Goal: Task Accomplishment & Management: Manage account settings

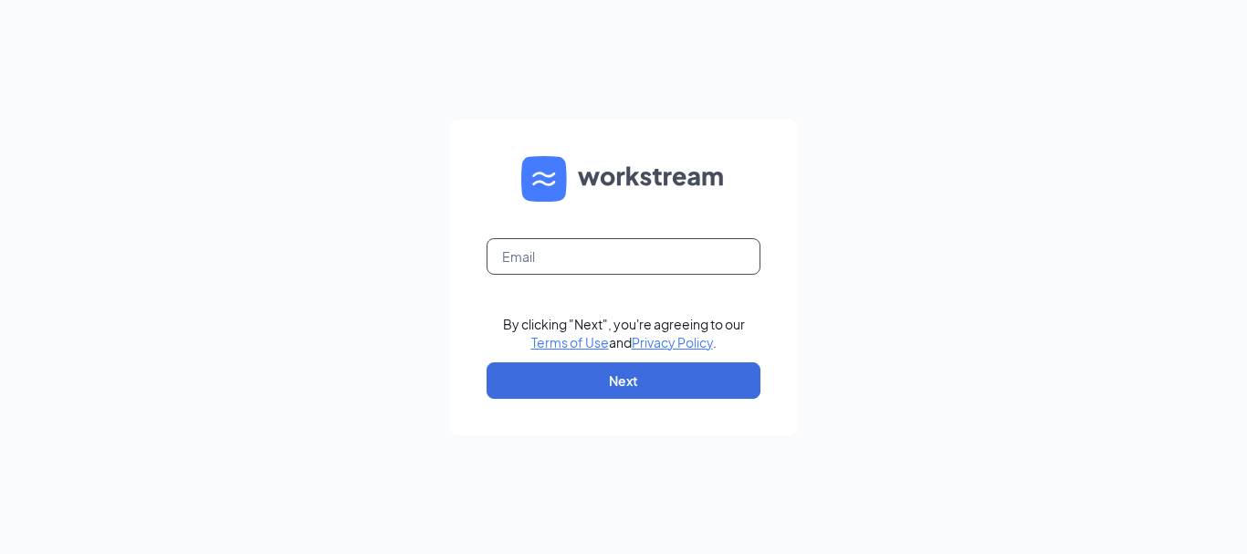
click at [584, 268] on input "text" at bounding box center [623, 256] width 274 height 37
type input "[EMAIL_ADDRESS][DOMAIN_NAME]"
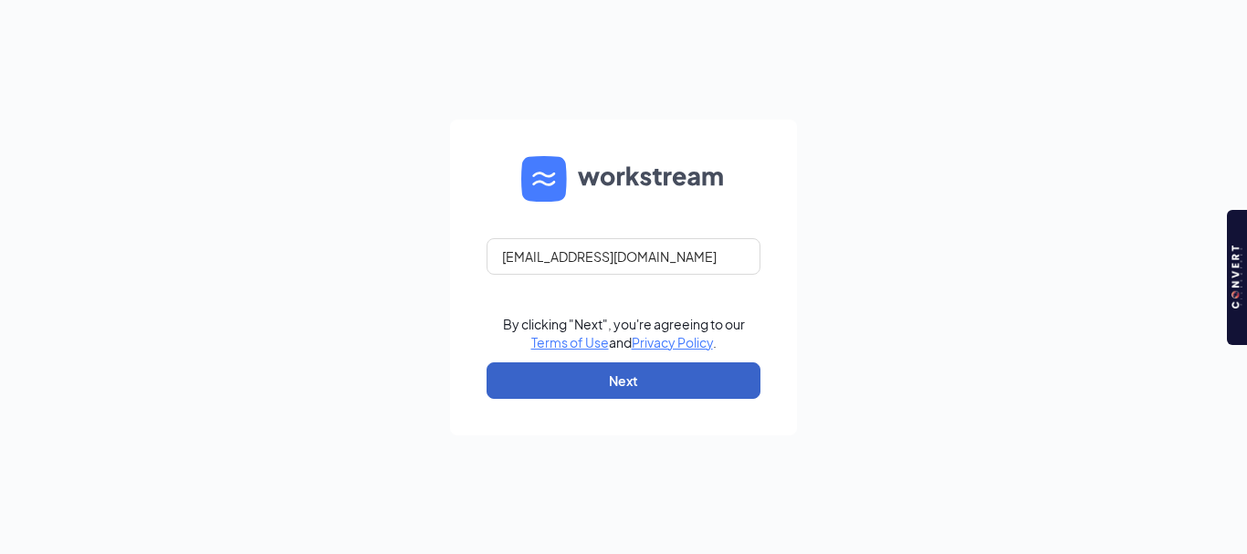
click at [652, 373] on button "Next" at bounding box center [623, 380] width 274 height 37
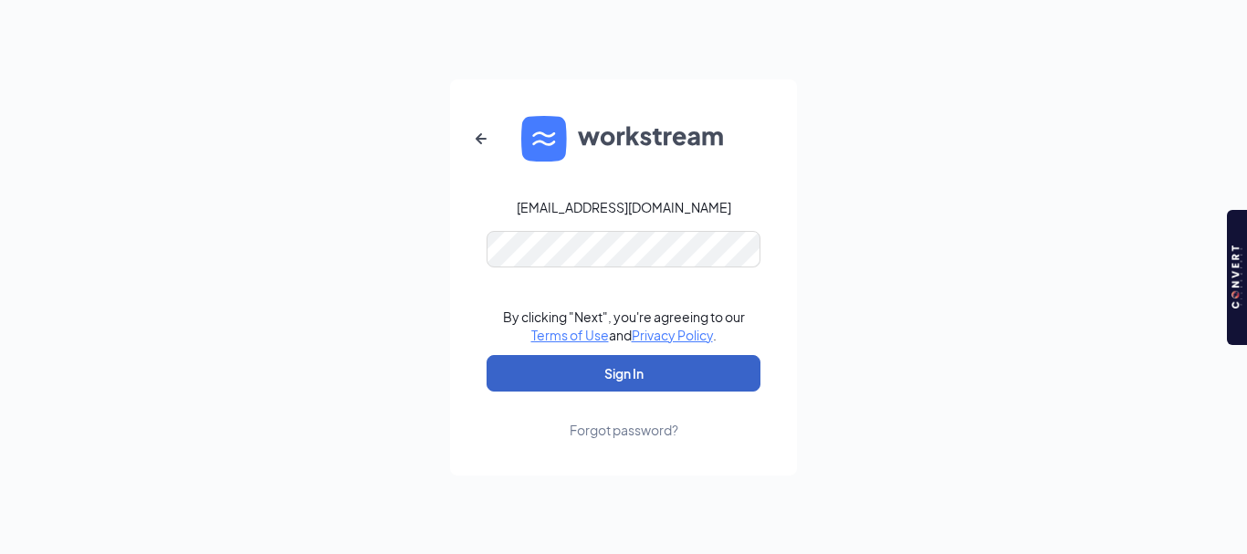
click at [626, 375] on button "Sign In" at bounding box center [623, 373] width 274 height 37
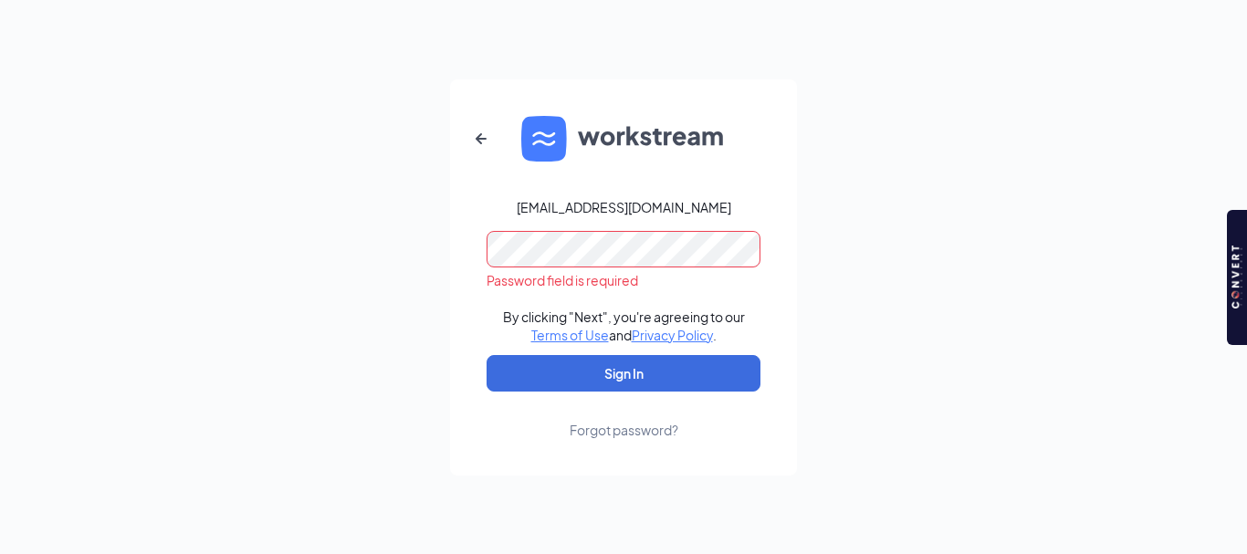
click at [608, 434] on div "Forgot password?" at bounding box center [624, 430] width 109 height 18
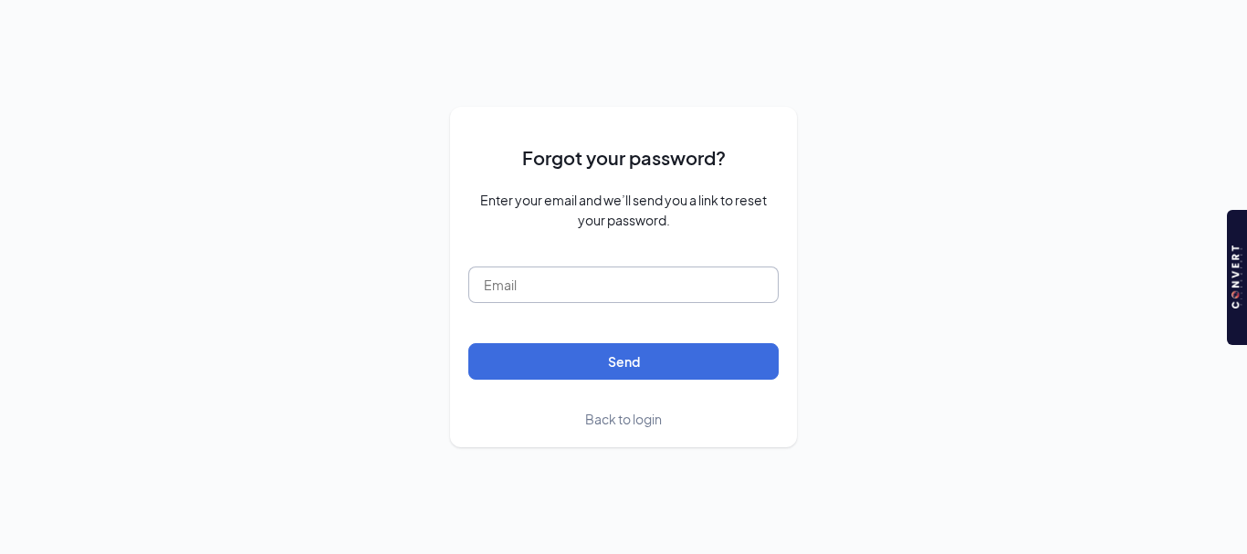
click at [592, 292] on input "text" at bounding box center [623, 284] width 310 height 37
type input "[EMAIL_ADDRESS][DOMAIN_NAME]"
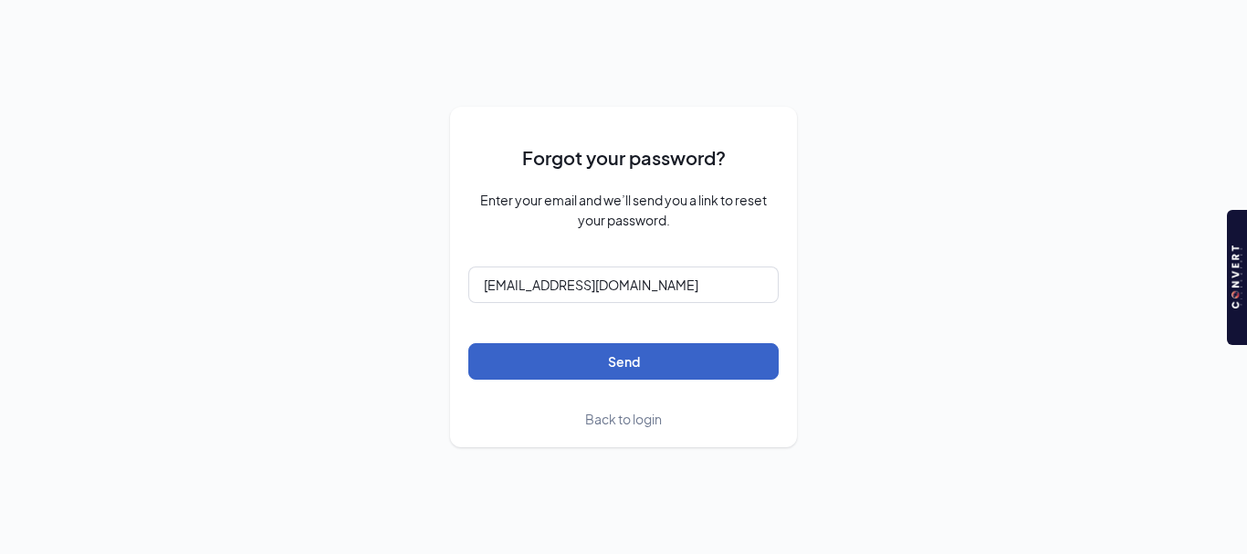
click at [615, 358] on button "Send" at bounding box center [623, 361] width 310 height 37
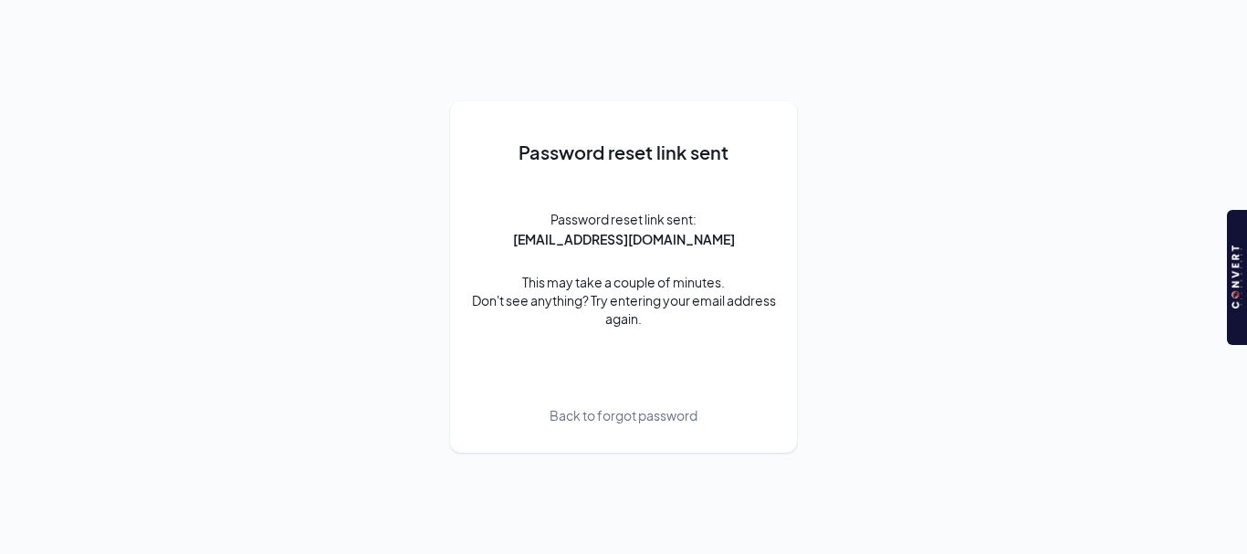
click at [629, 413] on span "Back to forgot password" at bounding box center [623, 415] width 148 height 20
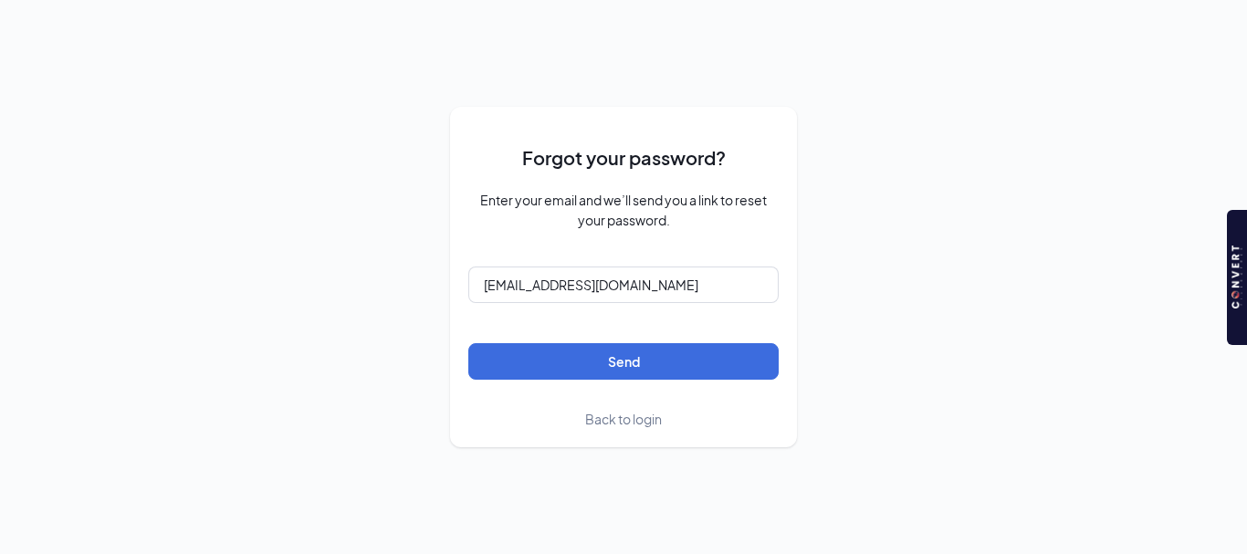
click at [639, 418] on span "Back to login" at bounding box center [623, 419] width 77 height 16
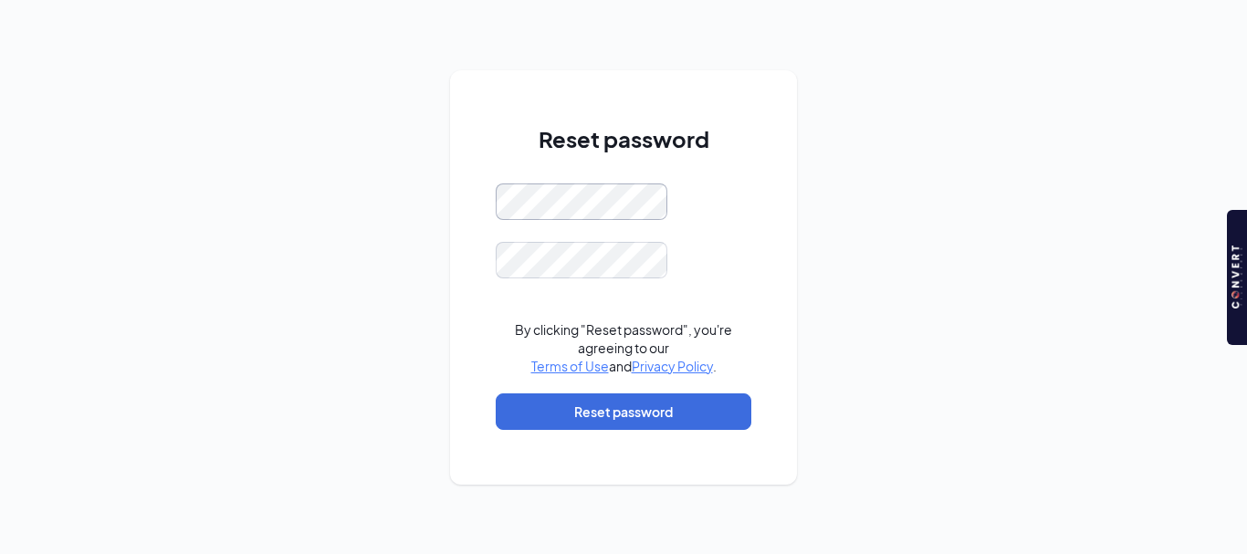
click at [400, 212] on div "Reset password By clicking "Reset password", you're agreeing to our Terms of Us…" at bounding box center [623, 277] width 1247 height 554
click at [392, 195] on div "Reset password Password must be at least 16 characters By clicking "Reset passw…" at bounding box center [623, 277] width 1247 height 554
click at [636, 415] on button "Reset password" at bounding box center [624, 411] width 256 height 37
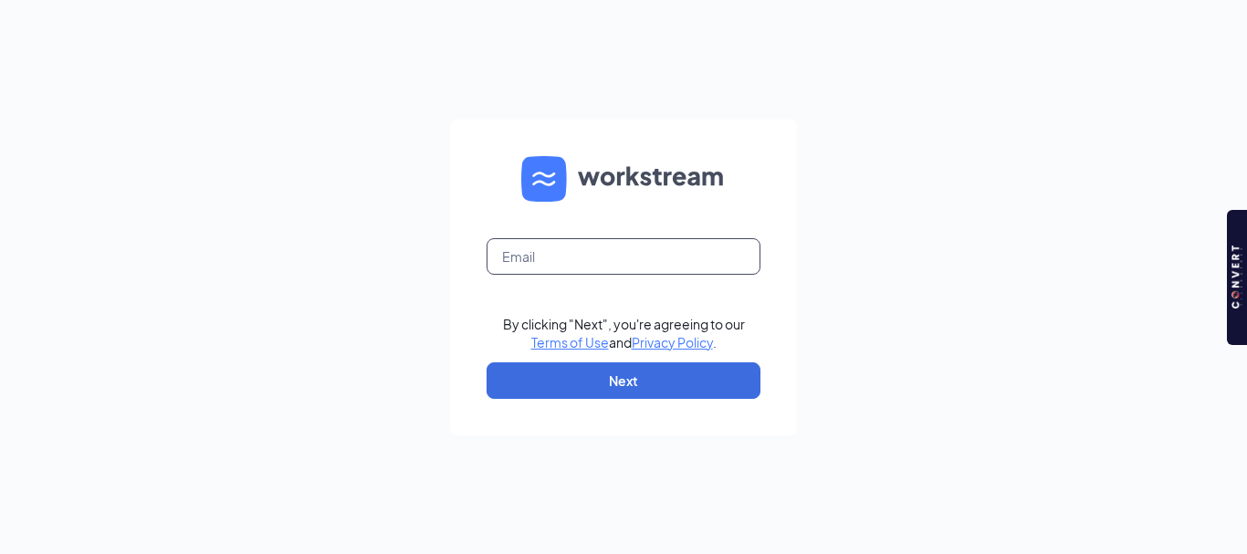
click at [672, 246] on input "text" at bounding box center [623, 256] width 274 height 37
type input "[EMAIL_ADDRESS][DOMAIN_NAME]"
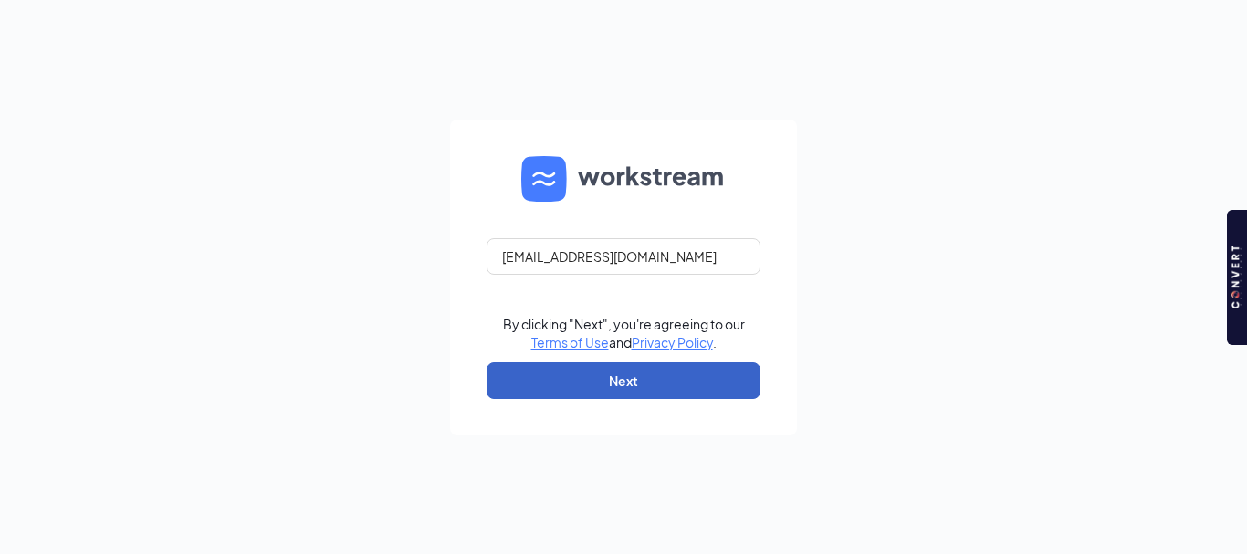
click at [662, 368] on button "Next" at bounding box center [623, 380] width 274 height 37
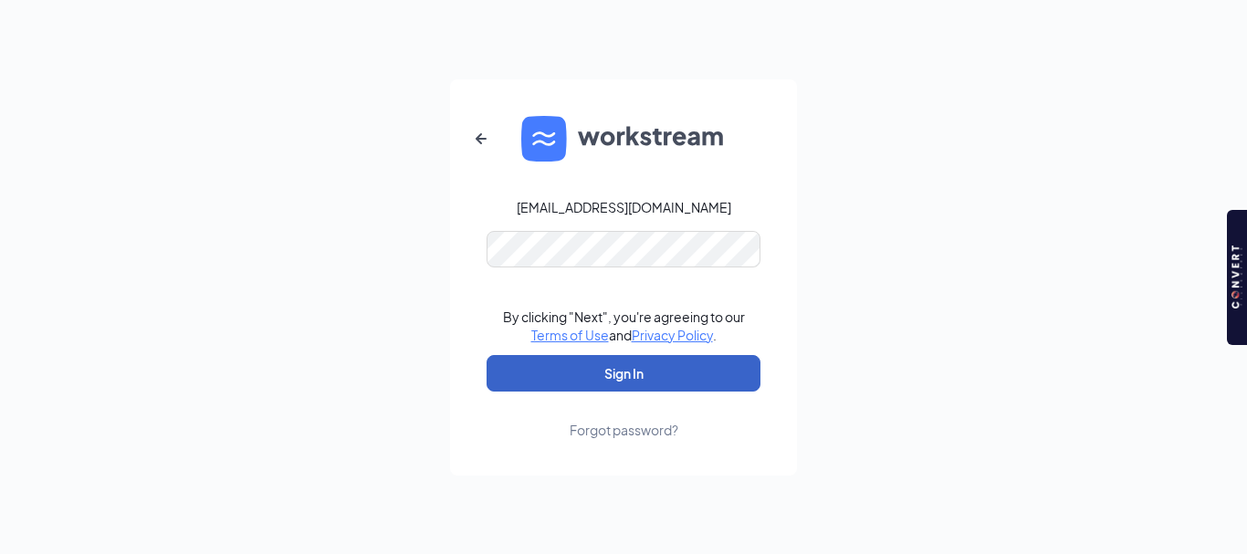
click at [640, 371] on button "Sign In" at bounding box center [623, 373] width 274 height 37
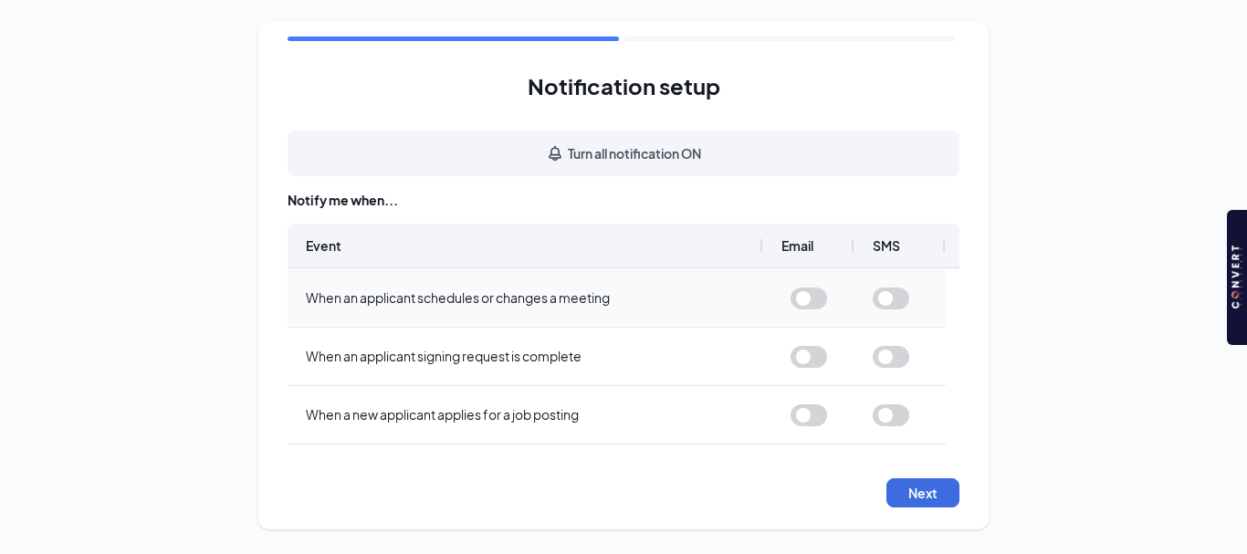
click at [807, 294] on button "button" at bounding box center [808, 298] width 37 height 22
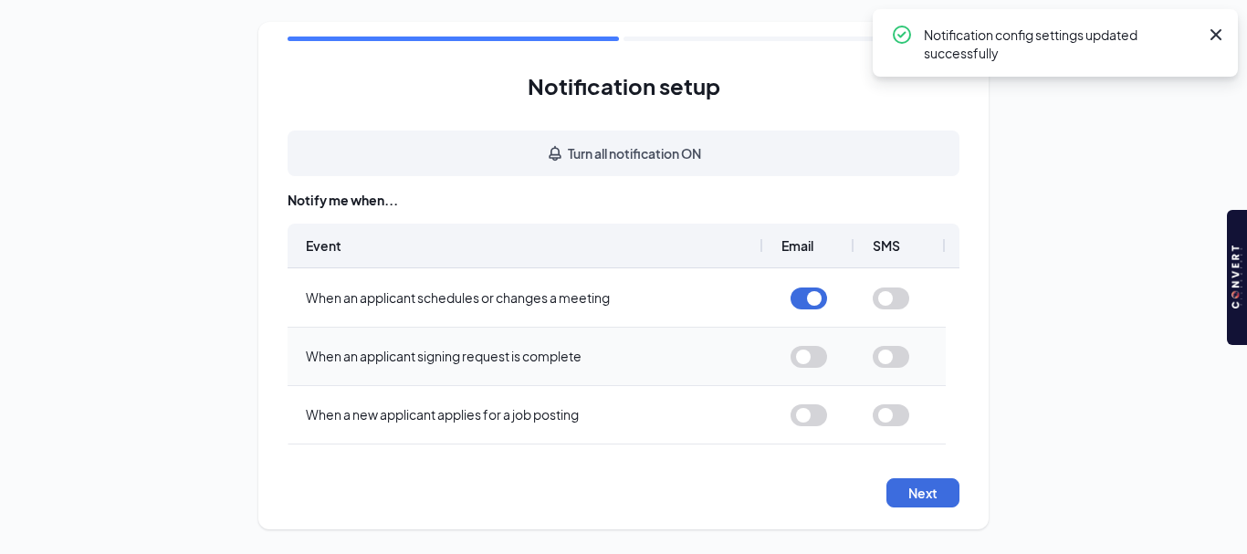
click at [805, 357] on button "button" at bounding box center [808, 357] width 37 height 22
click at [812, 415] on button "button" at bounding box center [808, 415] width 37 height 22
click at [932, 486] on button "Next" at bounding box center [922, 492] width 73 height 29
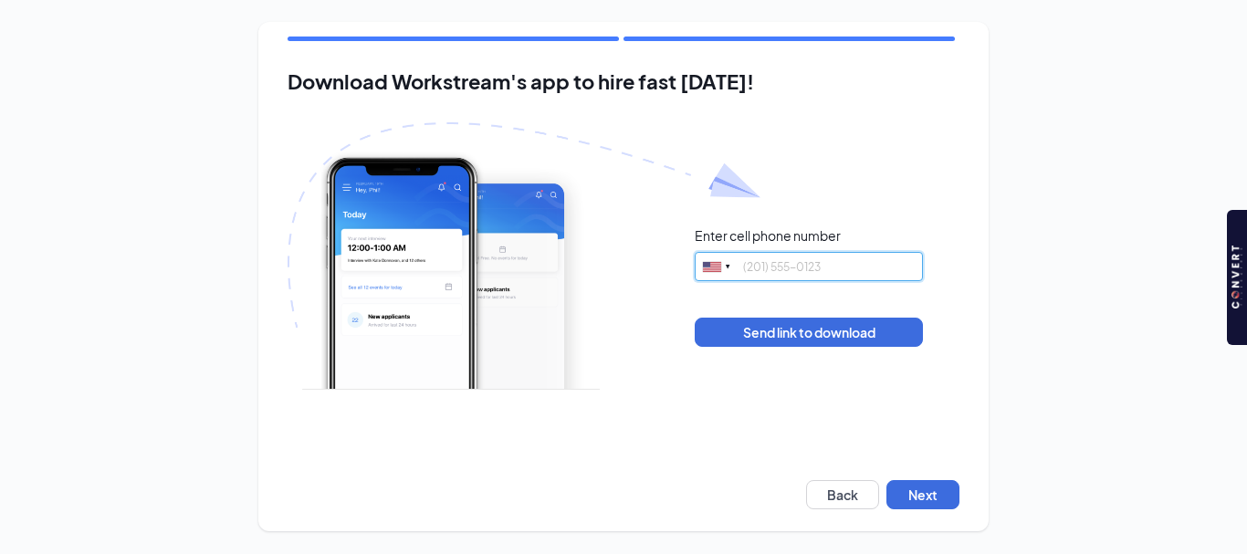
click at [844, 269] on input "tel" at bounding box center [809, 266] width 228 height 29
type input "8176961075"
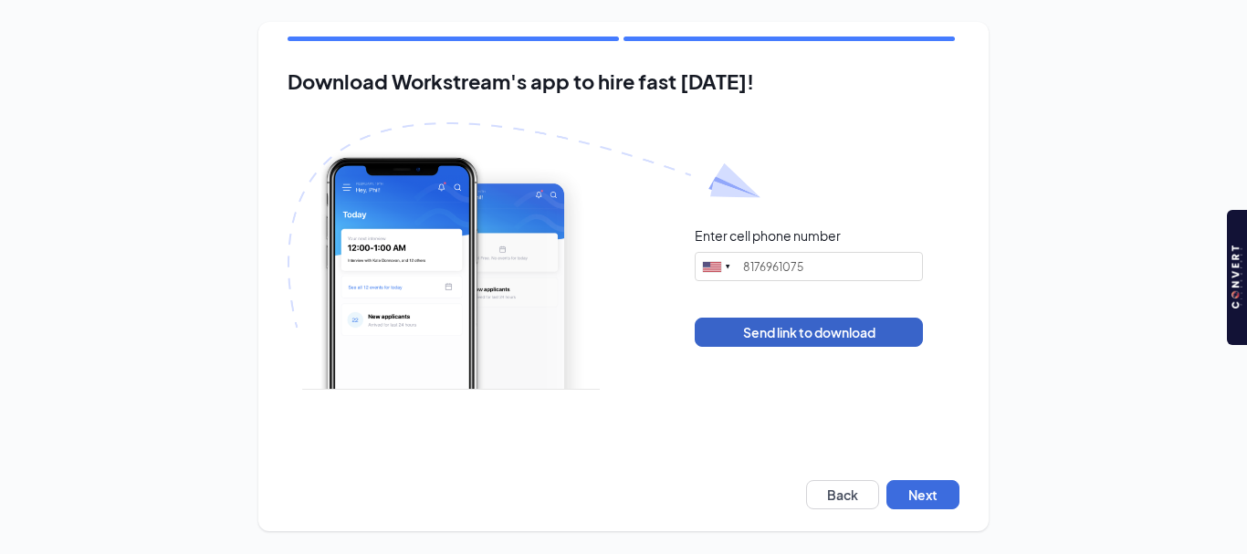
click at [838, 337] on button "Send link to download" at bounding box center [809, 332] width 228 height 29
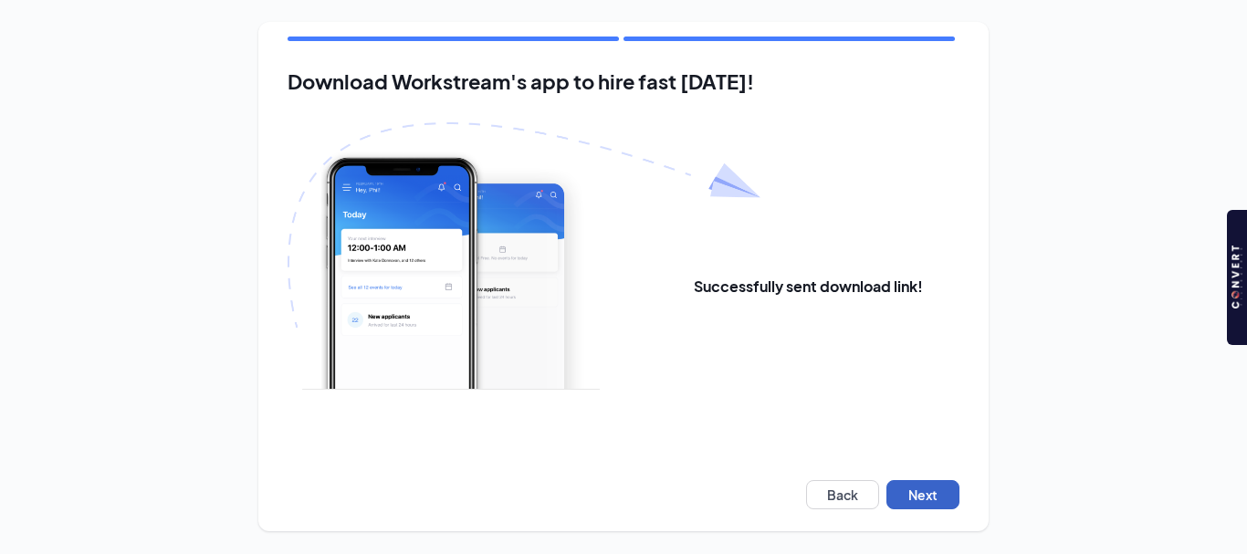
click at [911, 493] on button "Next" at bounding box center [922, 494] width 73 height 29
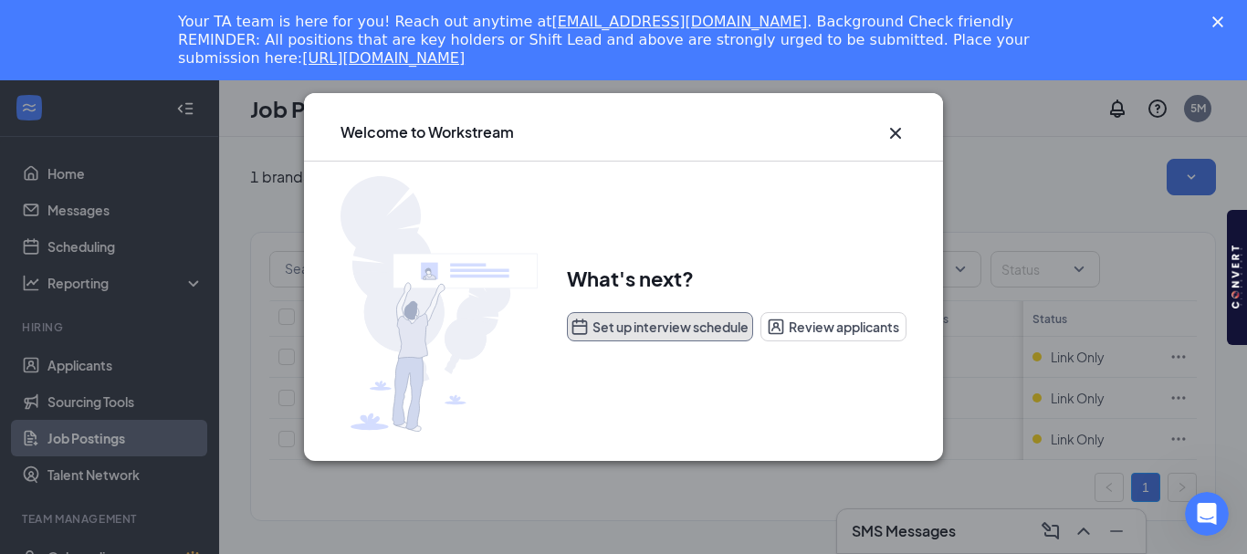
click at [722, 329] on button "Set up interview schedule" at bounding box center [660, 326] width 186 height 29
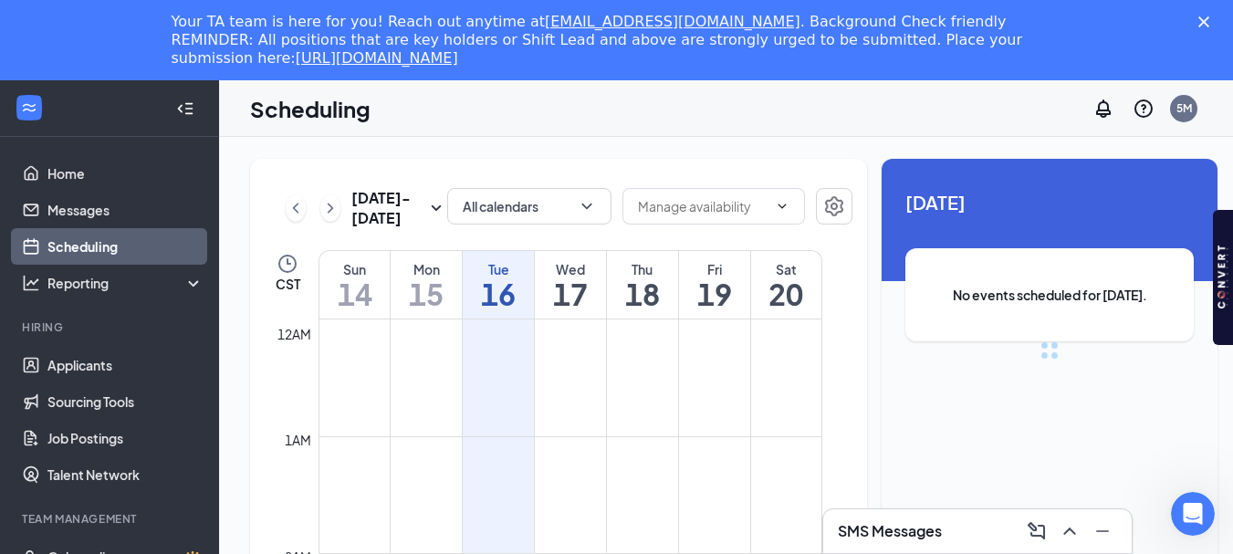
scroll to position [897, 0]
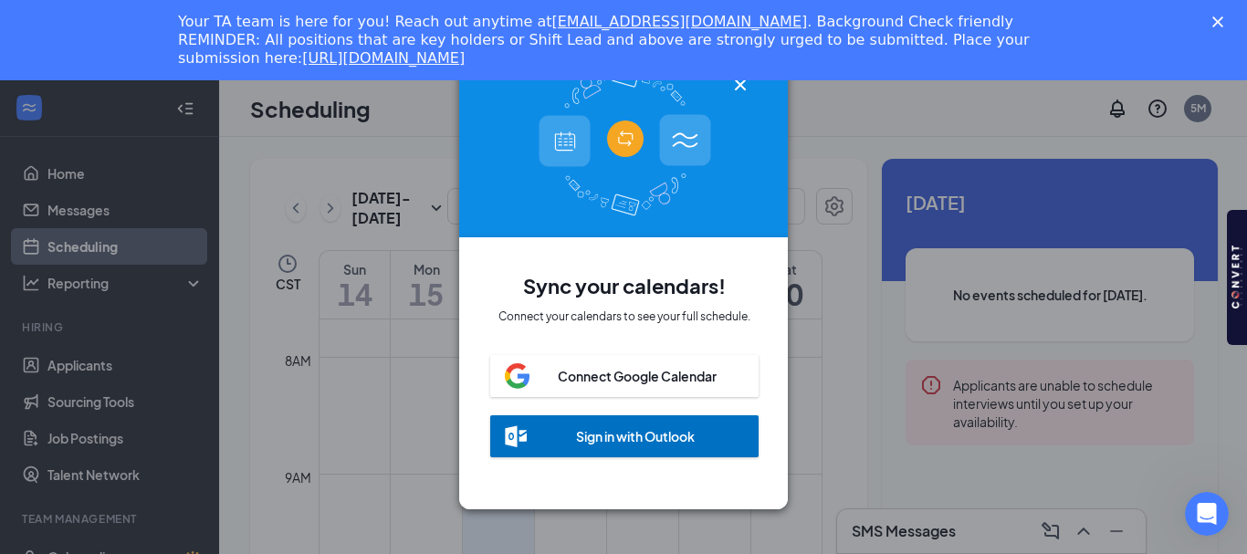
click at [616, 355] on div "Connect Google Calendar" at bounding box center [624, 376] width 268 height 42
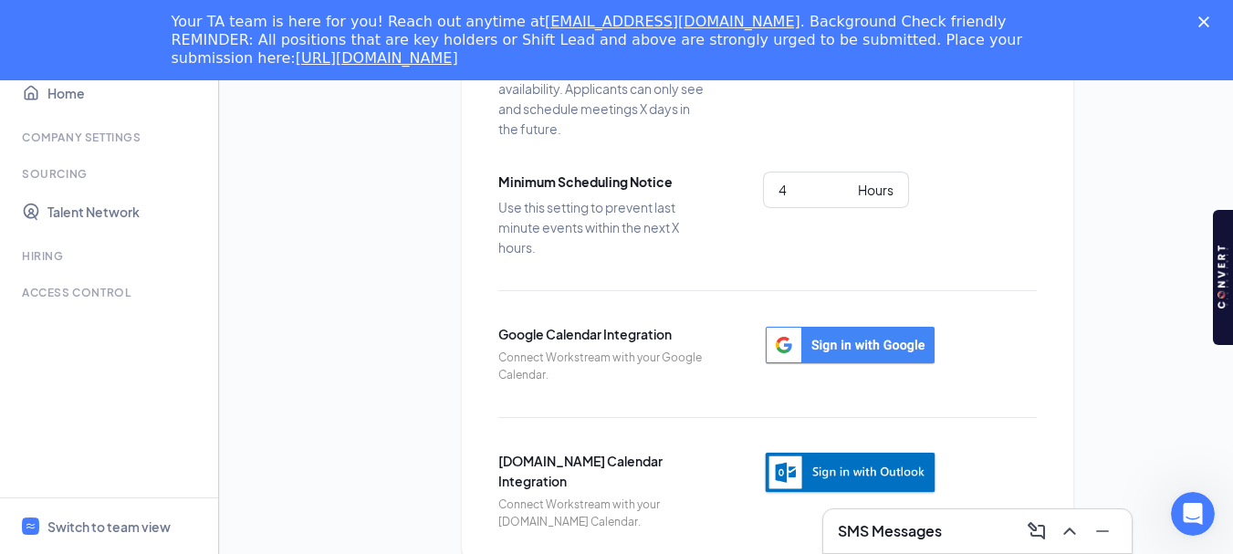
scroll to position [392, 0]
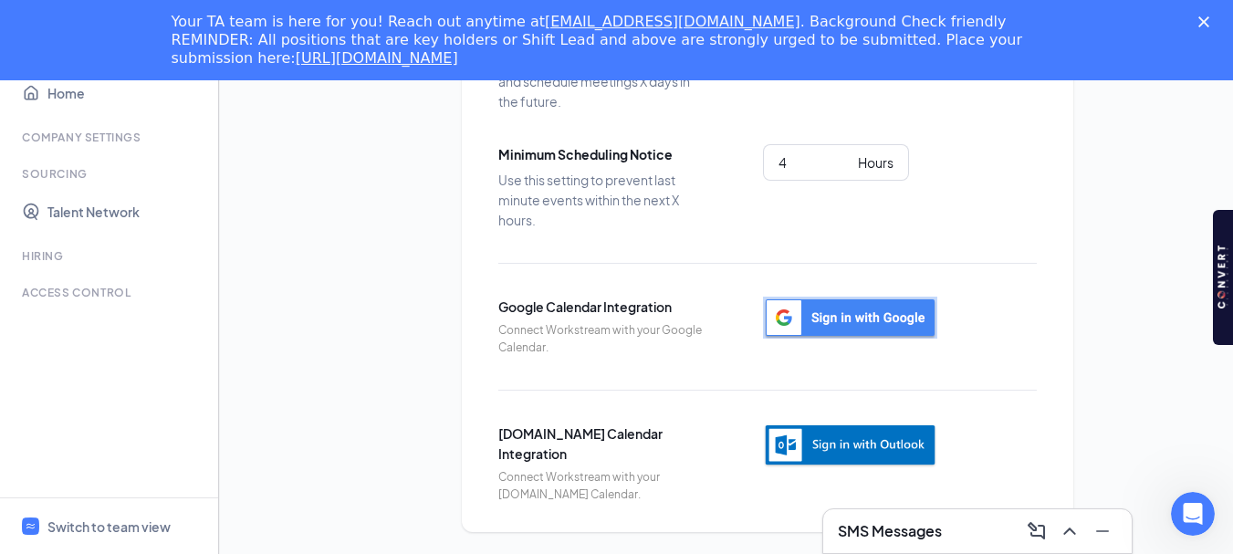
click at [860, 326] on img "button" at bounding box center [850, 318] width 174 height 42
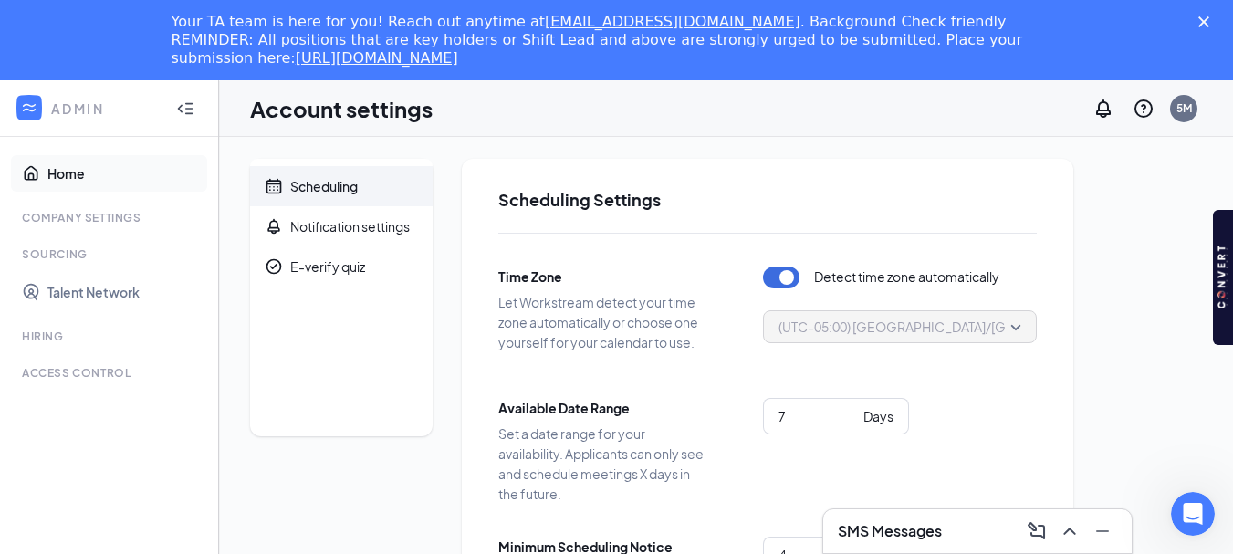
click at [55, 172] on link "Home" at bounding box center [125, 173] width 156 height 37
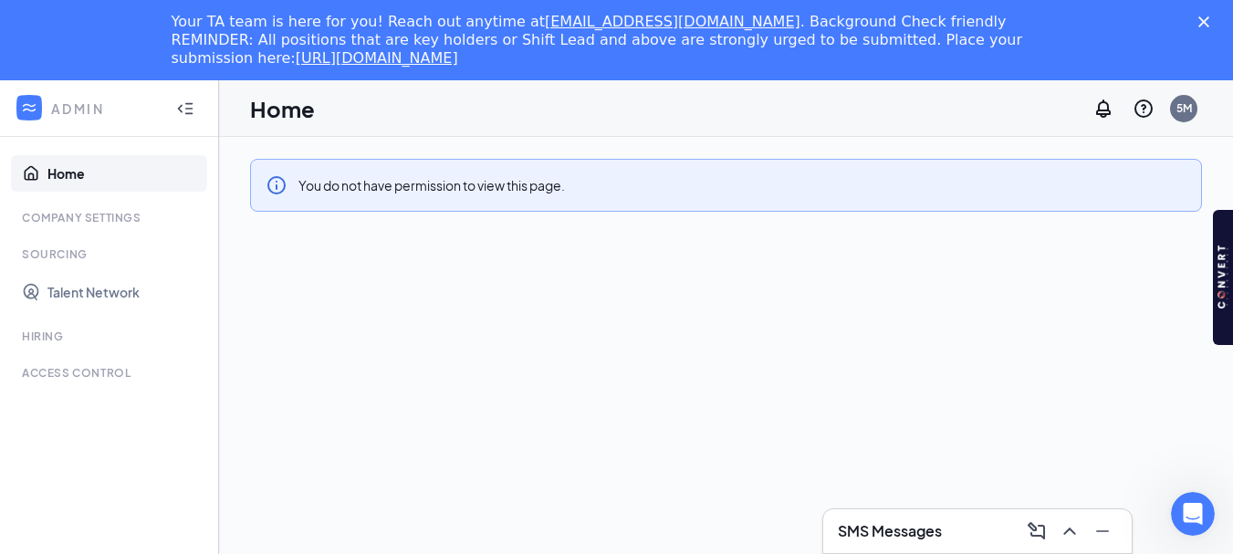
click at [81, 115] on div "ADMIN" at bounding box center [105, 108] width 109 height 18
click at [75, 107] on div "ADMIN" at bounding box center [105, 108] width 109 height 18
click at [187, 111] on icon "Collapse" at bounding box center [185, 108] width 18 height 18
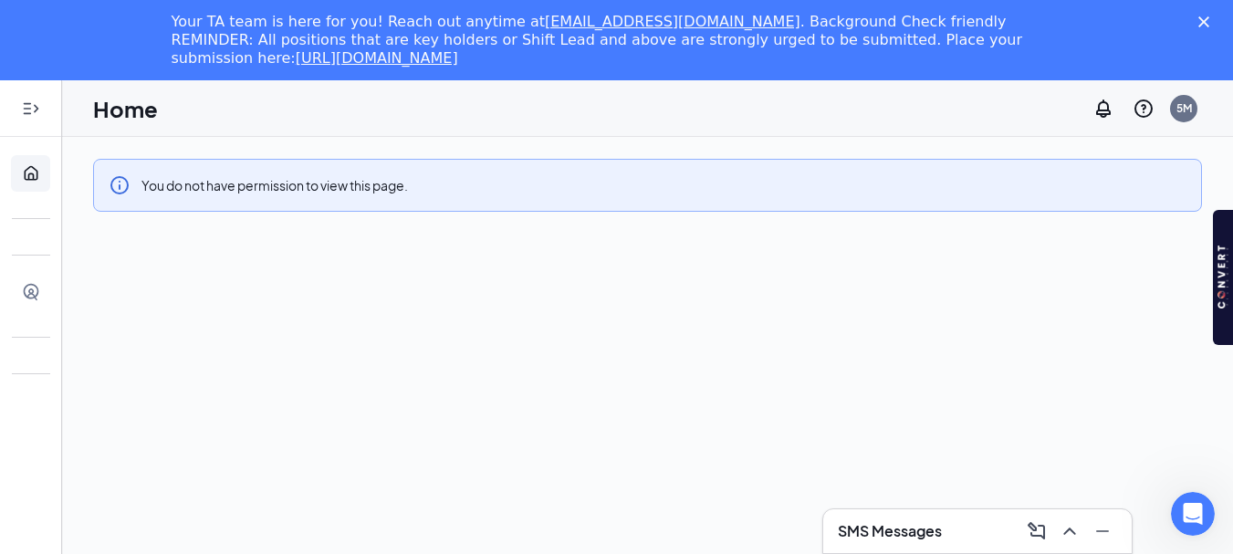
click at [30, 113] on icon "Expand" at bounding box center [31, 108] width 18 height 18
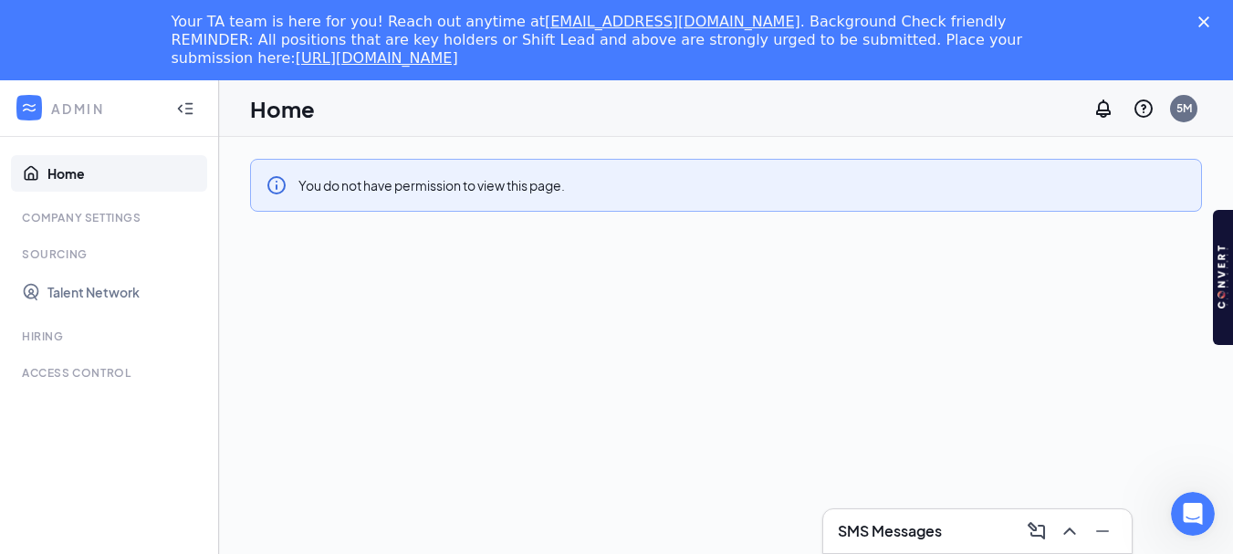
click at [67, 343] on div "Hiring" at bounding box center [111, 337] width 178 height 16
click at [36, 336] on div "Hiring" at bounding box center [111, 337] width 178 height 16
click at [99, 286] on link "Talent Network" at bounding box center [125, 292] width 156 height 37
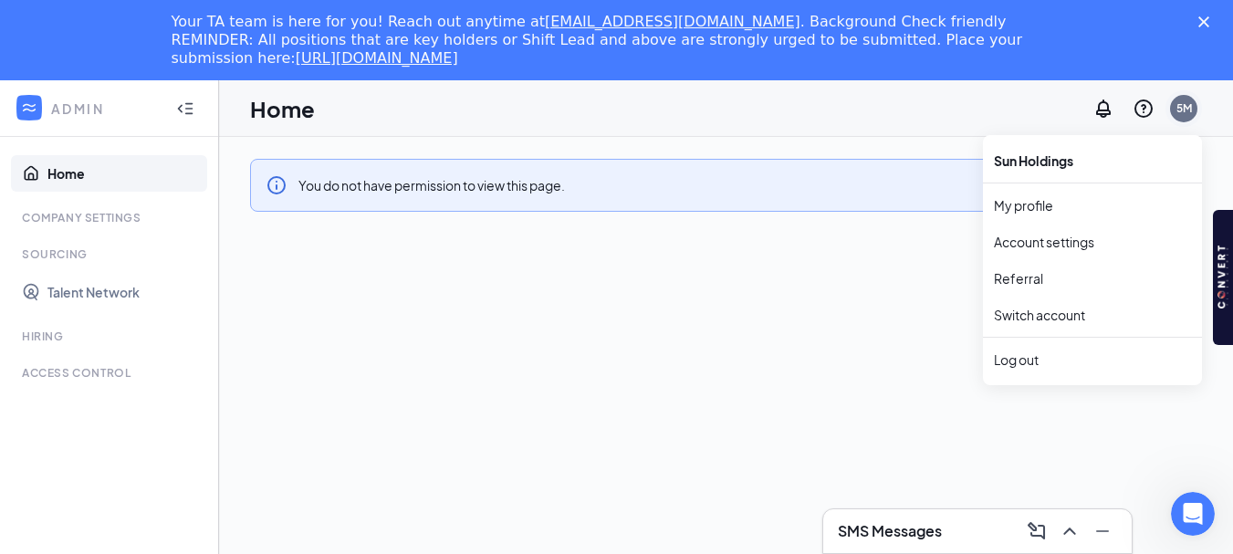
click at [1188, 108] on div "5M" at bounding box center [1184, 108] width 16 height 16
click at [1019, 207] on link "My profile" at bounding box center [1092, 205] width 197 height 18
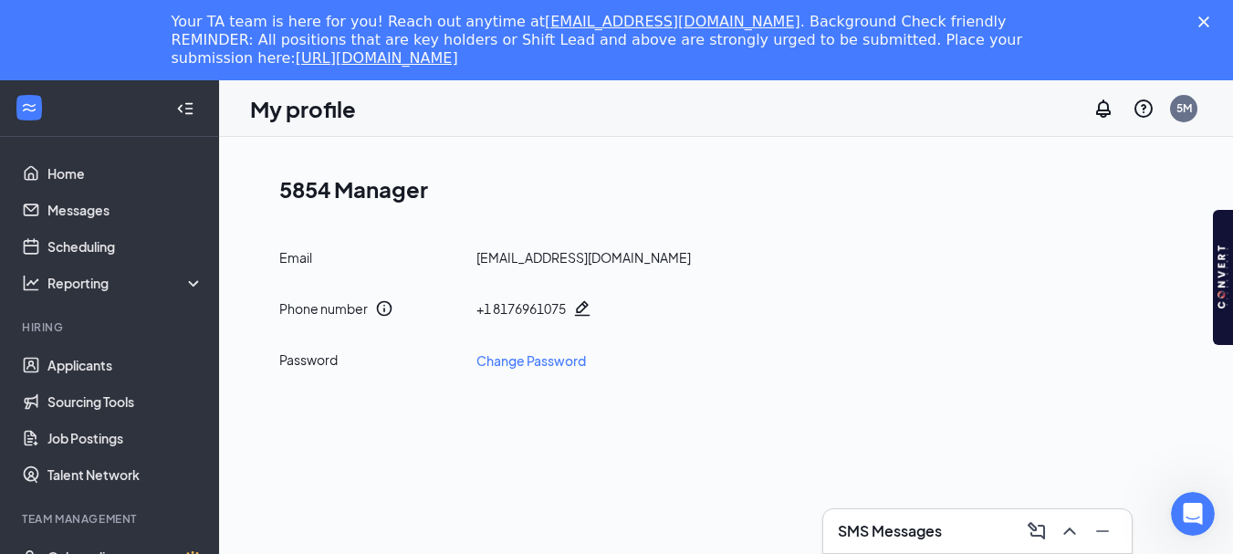
click at [584, 308] on icon "Pencil" at bounding box center [583, 309] width 16 height 16
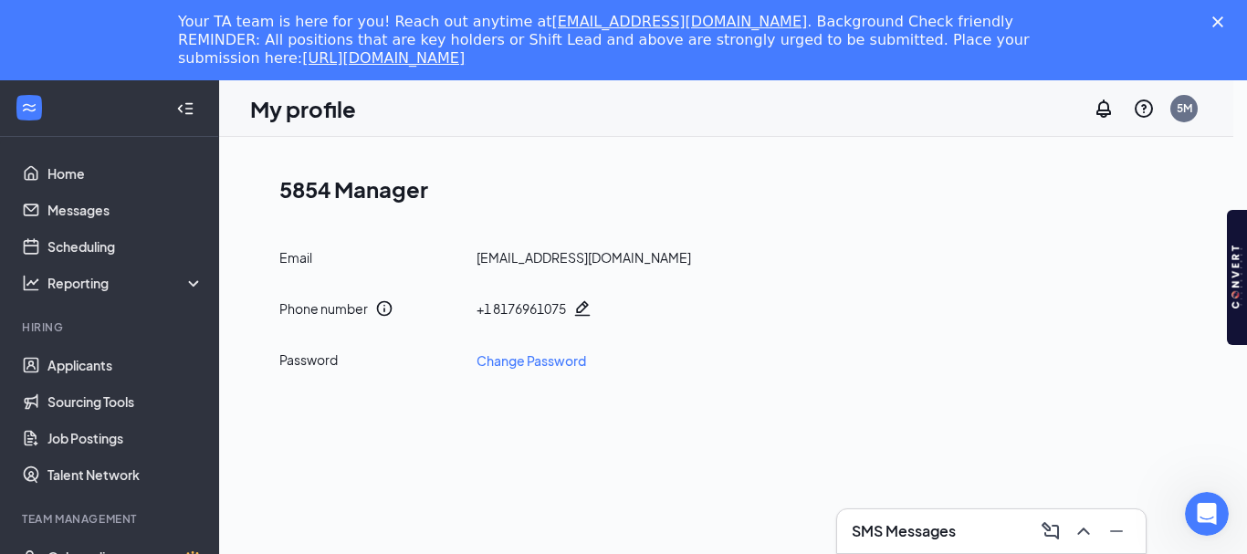
type input "[PHONE_NUMBER]"
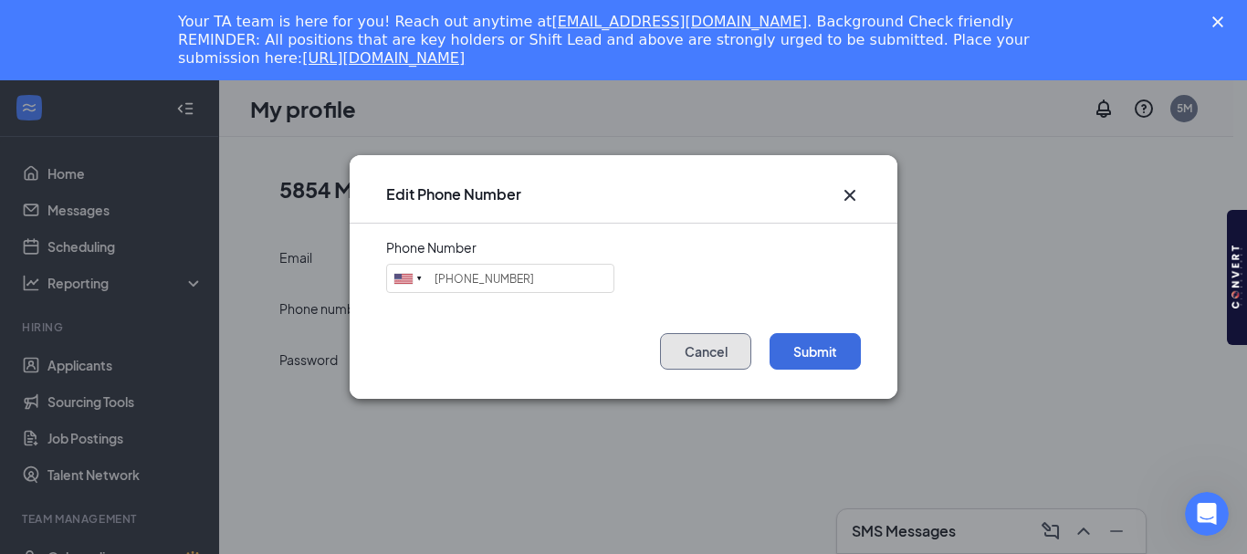
click at [716, 352] on button "Cancel" at bounding box center [705, 351] width 91 height 37
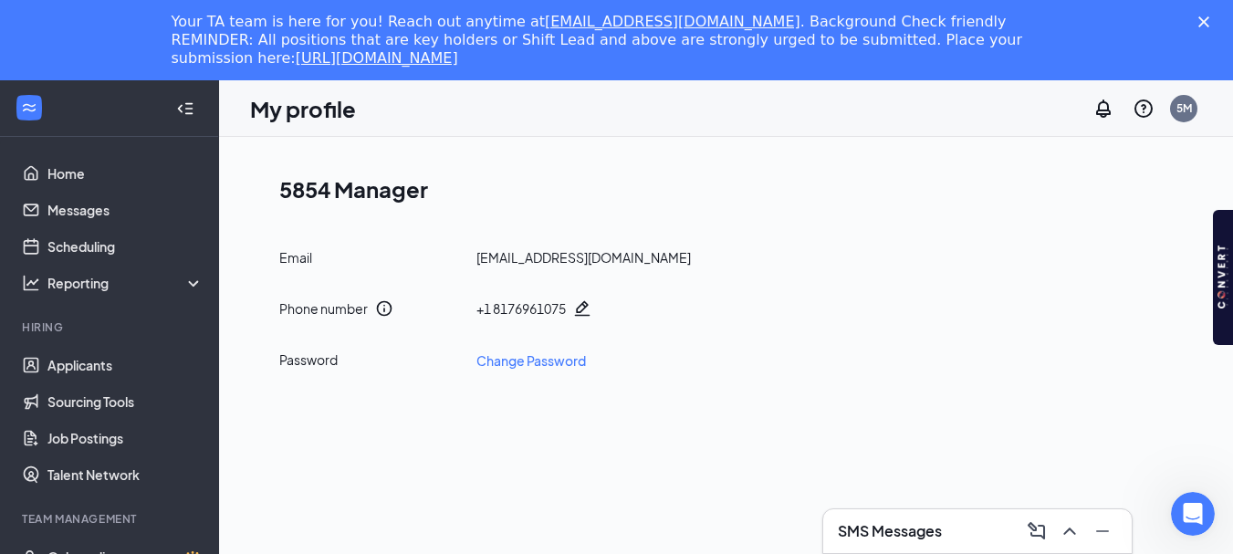
click at [582, 303] on icon "Pencil" at bounding box center [582, 308] width 18 height 18
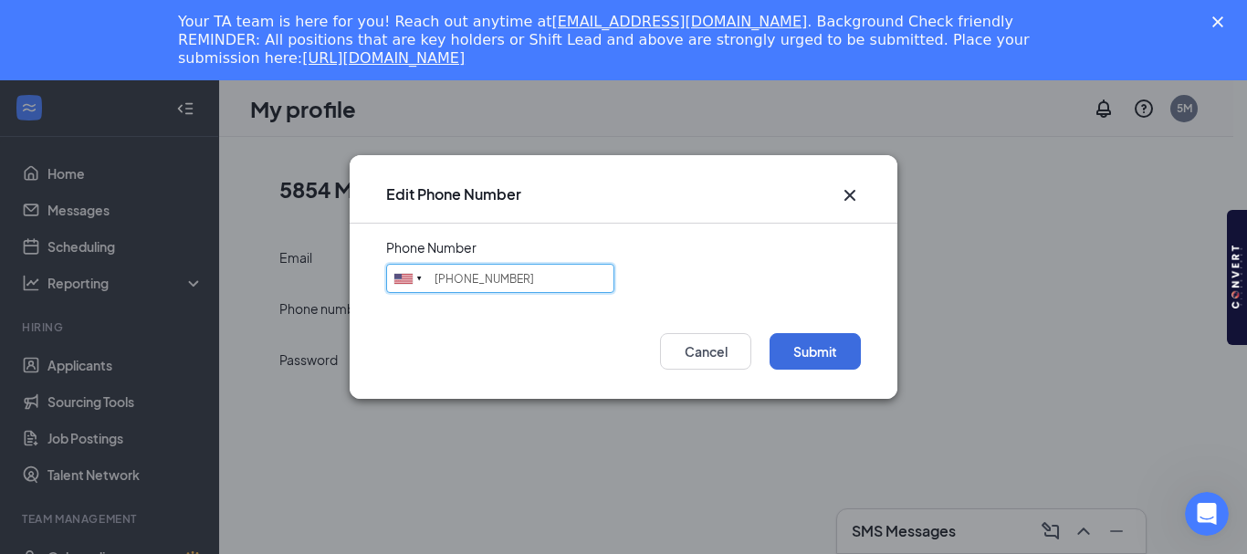
drag, startPoint x: 601, startPoint y: 283, endPoint x: 330, endPoint y: 283, distance: 270.1
click at [331, 284] on div "Edit Phone Number Phone Number [GEOGRAPHIC_DATA] + 1 [GEOGRAPHIC_DATA] + 65 [GE…" at bounding box center [623, 277] width 1247 height 554
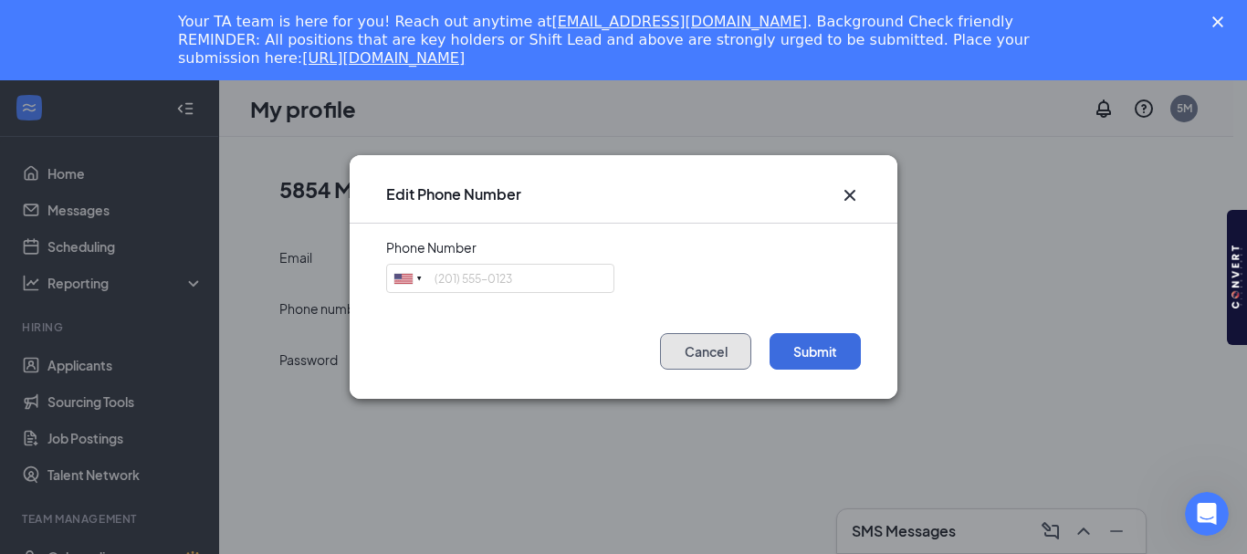
click at [724, 348] on button "Cancel" at bounding box center [705, 351] width 91 height 37
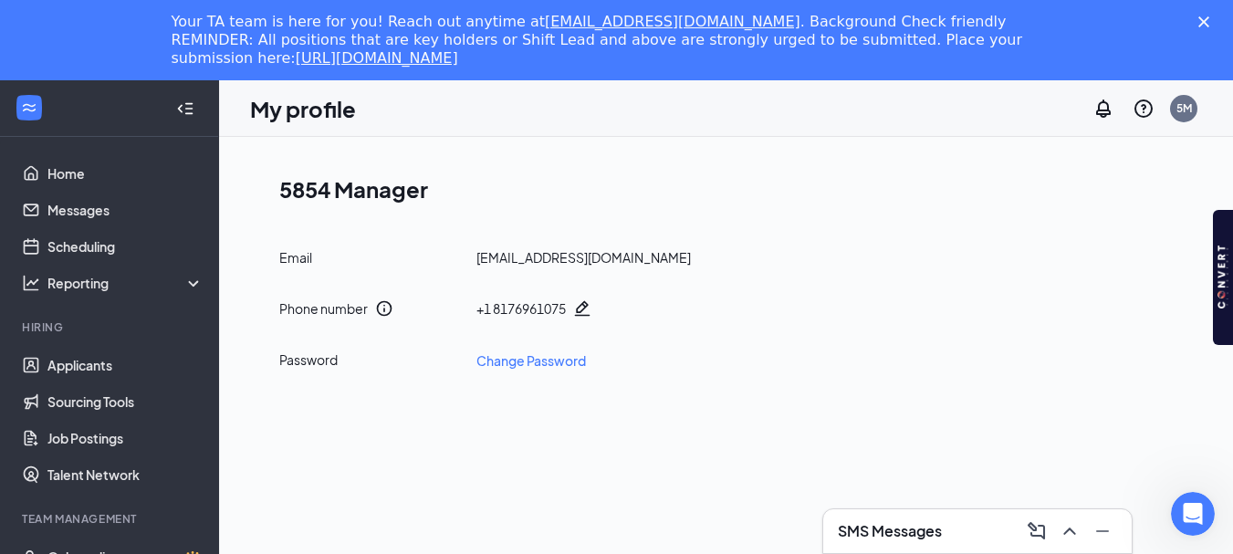
click at [578, 311] on icon "Pencil" at bounding box center [582, 308] width 18 height 18
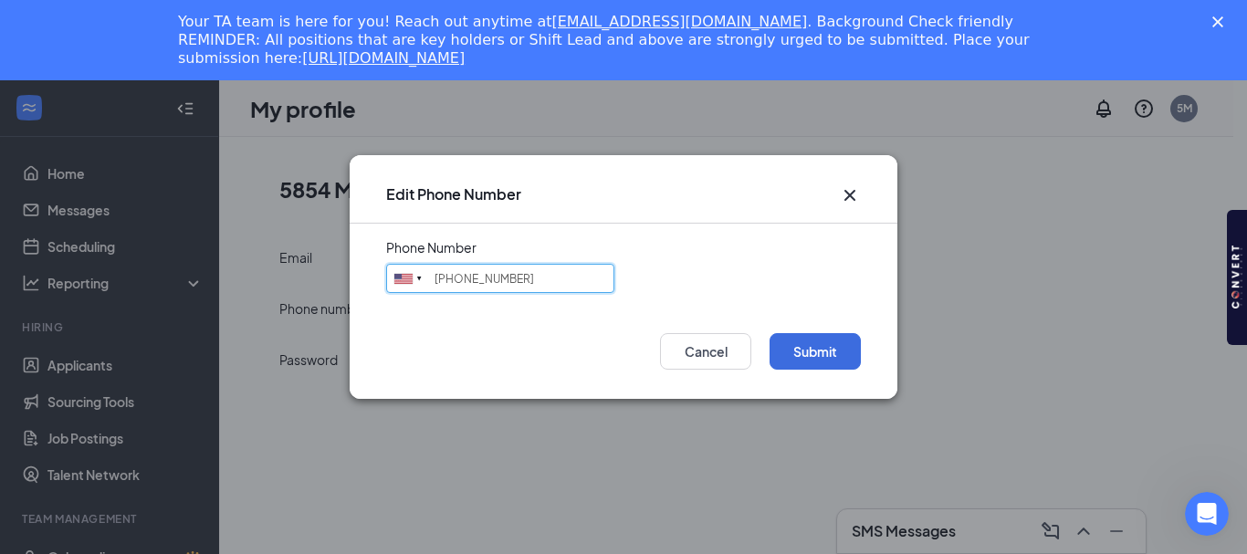
drag, startPoint x: 576, startPoint y: 284, endPoint x: 181, endPoint y: 313, distance: 396.3
click at [183, 313] on div "Edit Phone Number Phone Number [GEOGRAPHIC_DATA] + 1 [GEOGRAPHIC_DATA] + 65 [GE…" at bounding box center [623, 277] width 1247 height 554
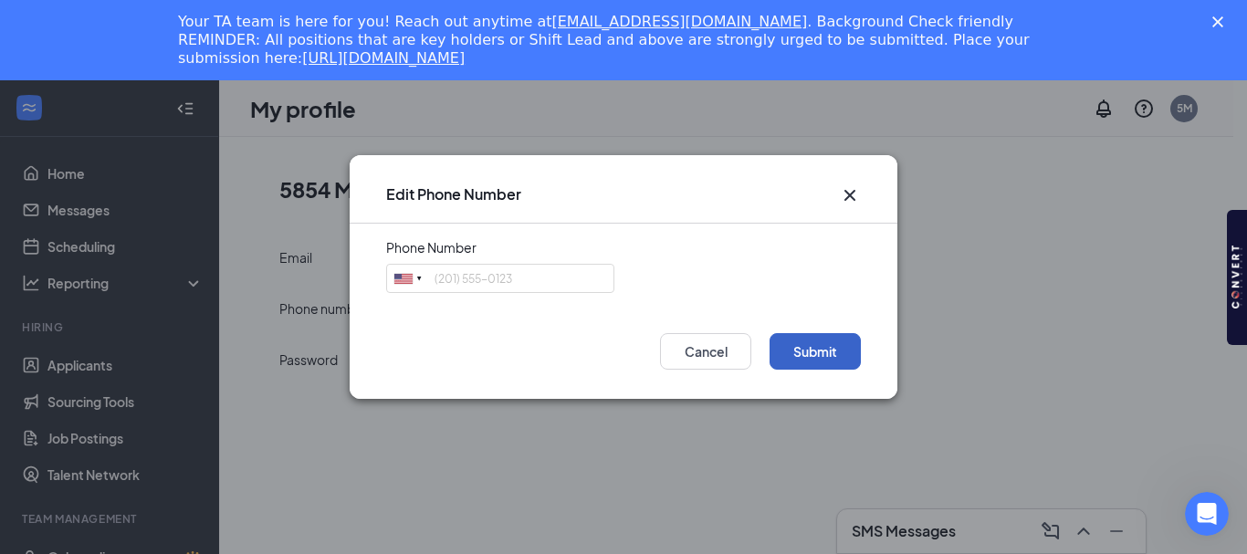
click at [852, 366] on button "Submit" at bounding box center [814, 351] width 91 height 37
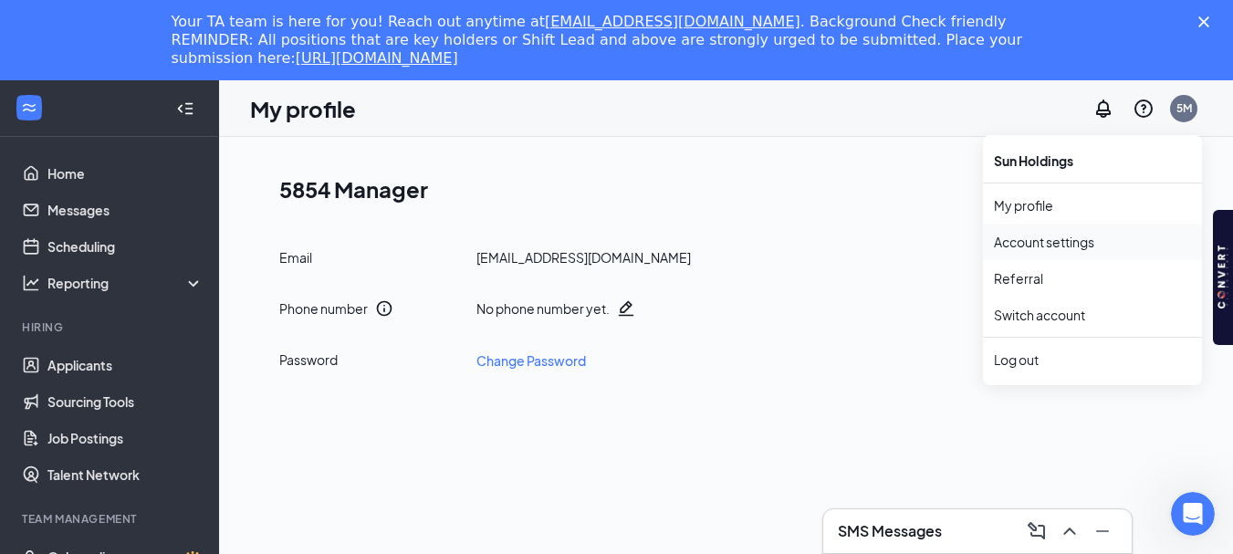
click at [1042, 250] on link "Account settings" at bounding box center [1092, 242] width 197 height 18
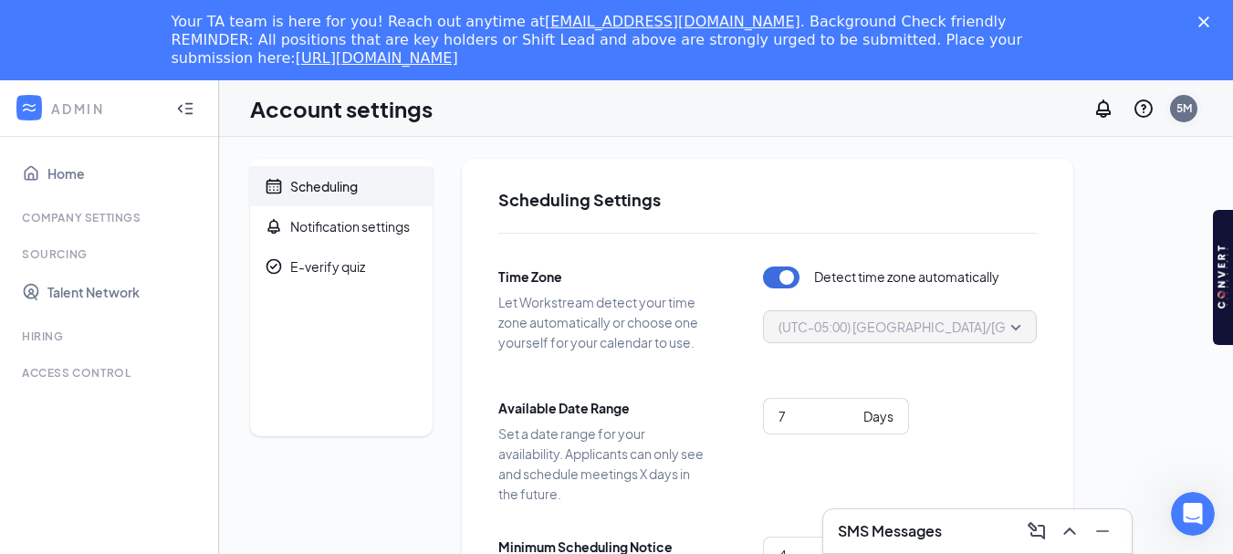
click at [1176, 107] on div "5M" at bounding box center [1184, 108] width 16 height 16
click at [25, 111] on icon "WorkstreamLogo" at bounding box center [29, 108] width 18 height 18
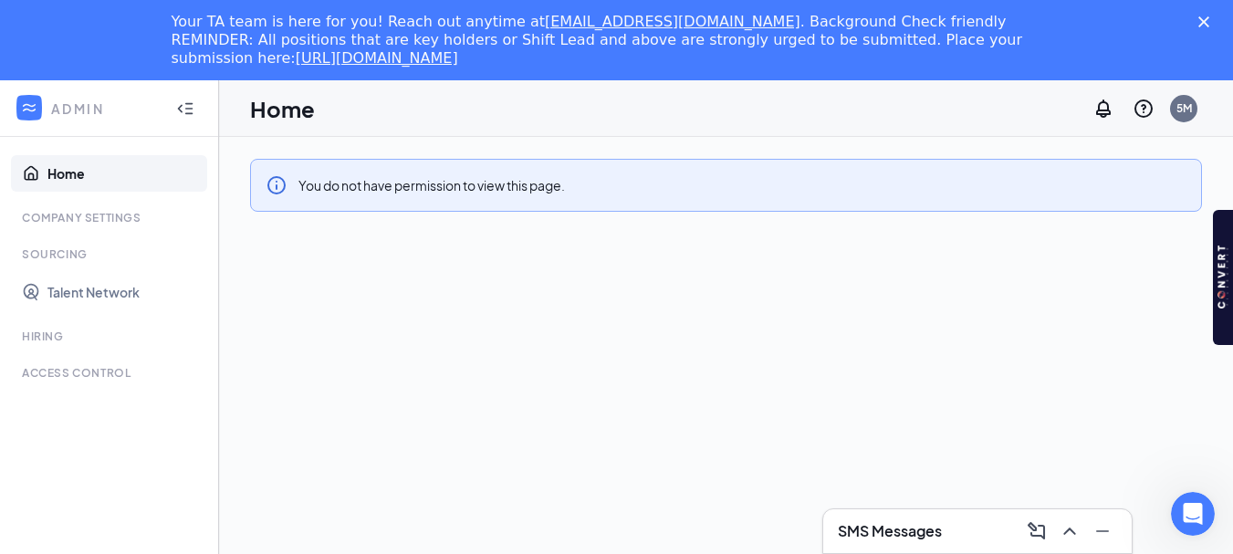
click at [183, 108] on icon "Collapse" at bounding box center [185, 108] width 18 height 18
